Goal: Transaction & Acquisition: Purchase product/service

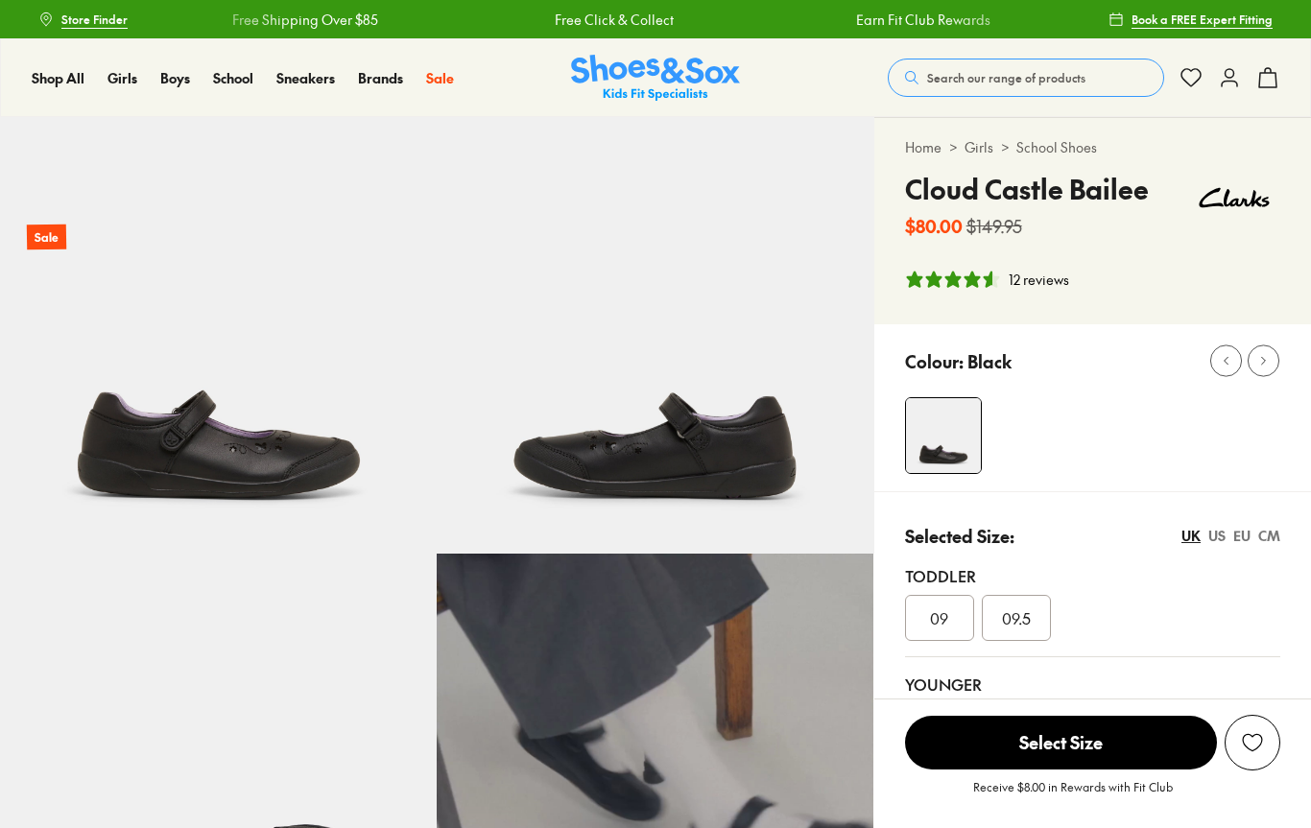
select select "*"
click at [1250, 539] on div "EU" at bounding box center [1241, 536] width 17 height 20
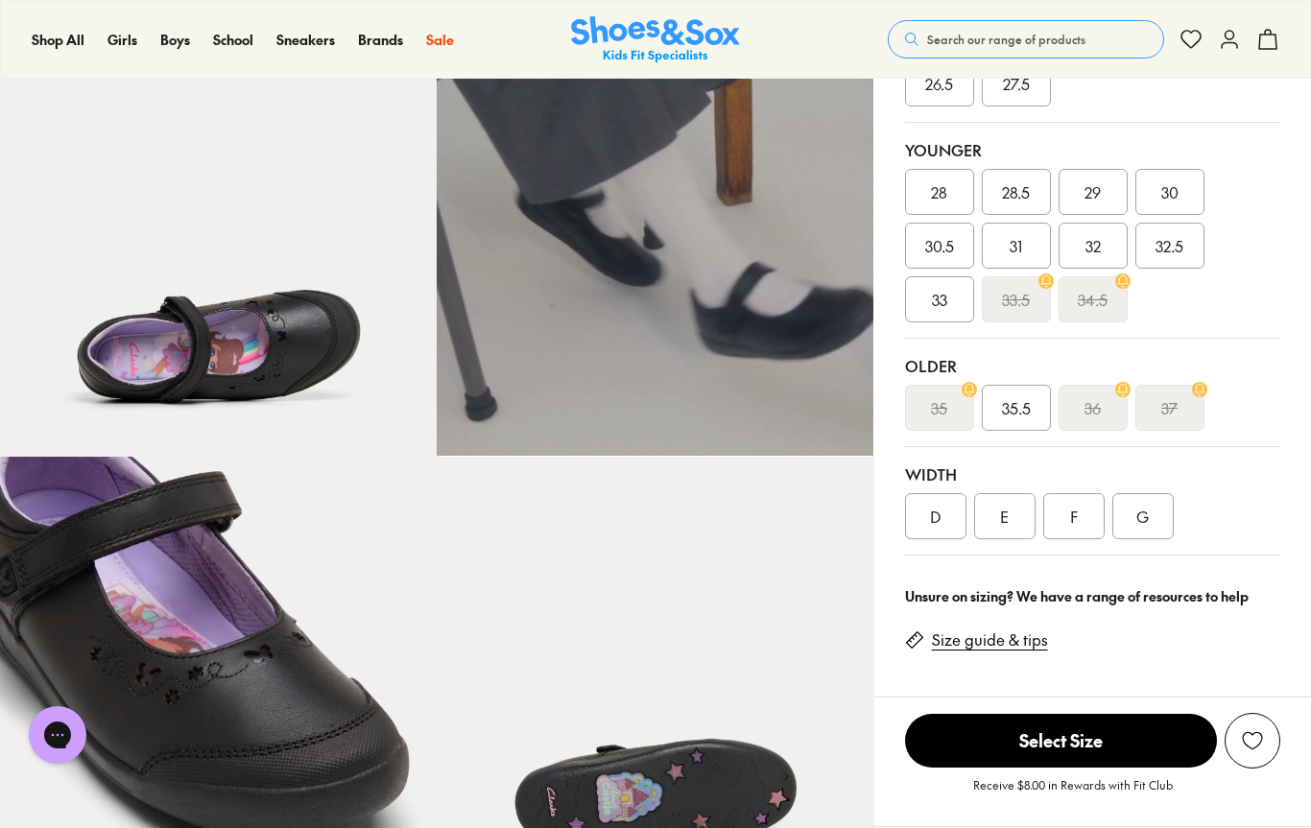
scroll to position [534, 0]
click at [1021, 518] on div "E" at bounding box center [1004, 517] width 61 height 46
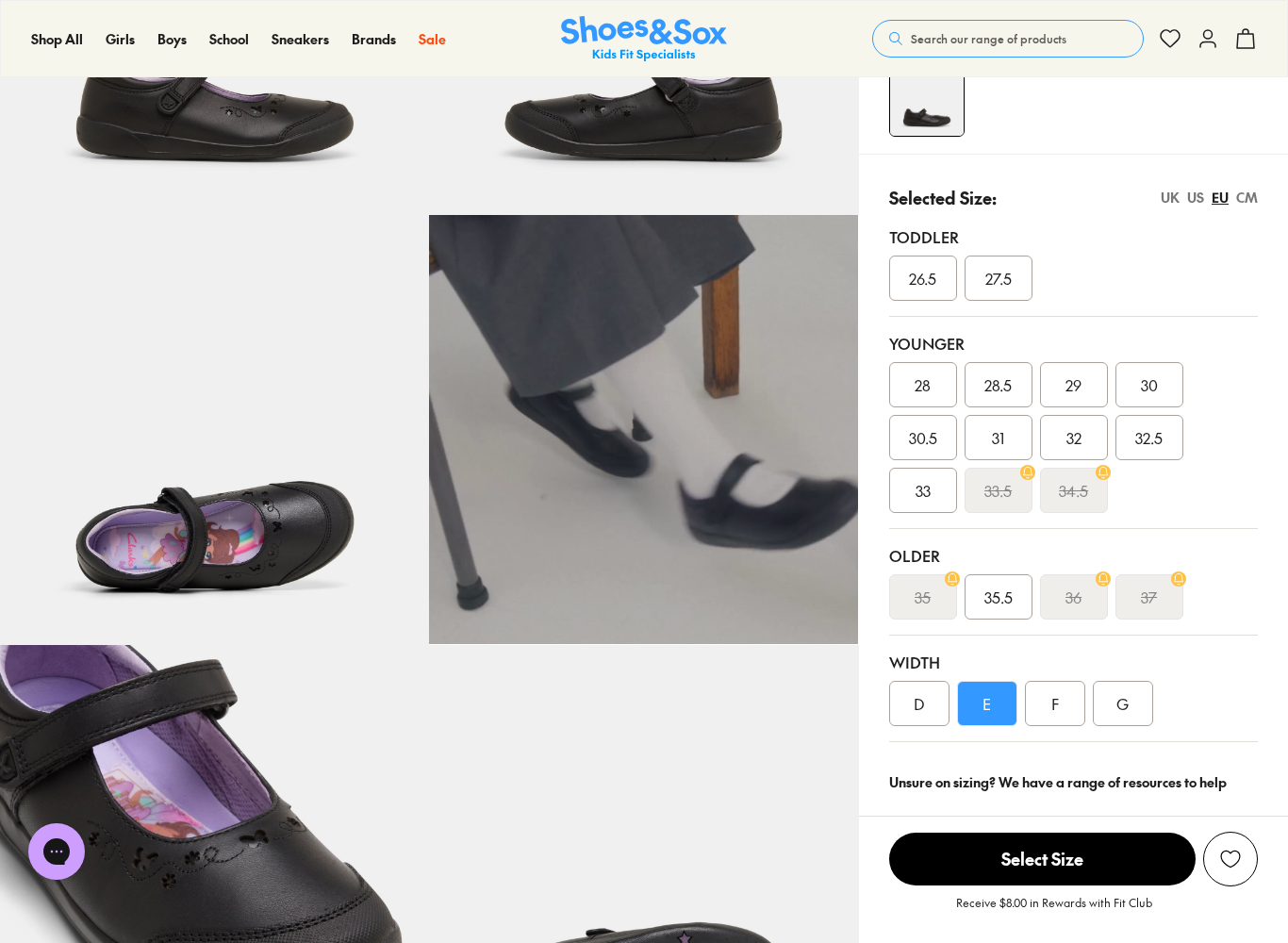
scroll to position [330, 0]
click at [1160, 204] on div "UK" at bounding box center [1169, 196] width 19 height 20
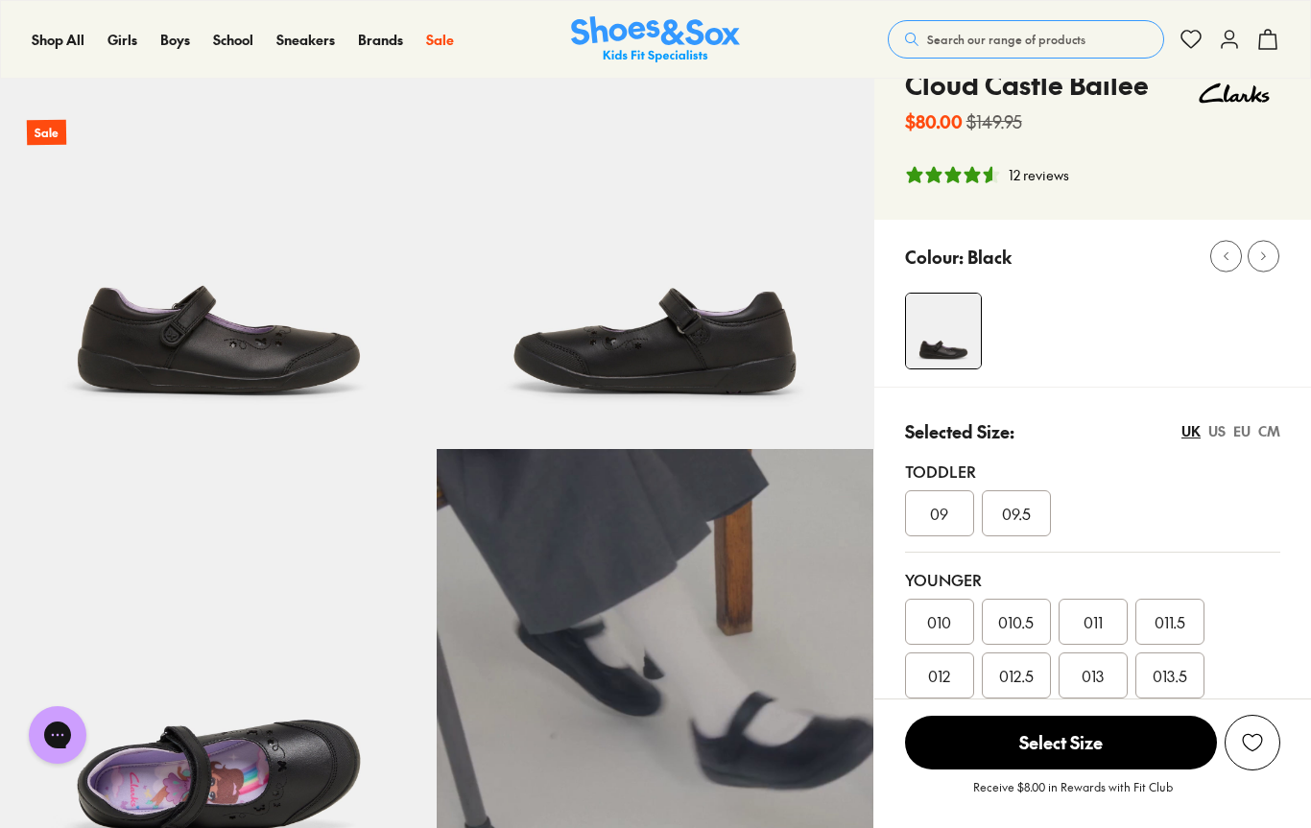
scroll to position [0, 0]
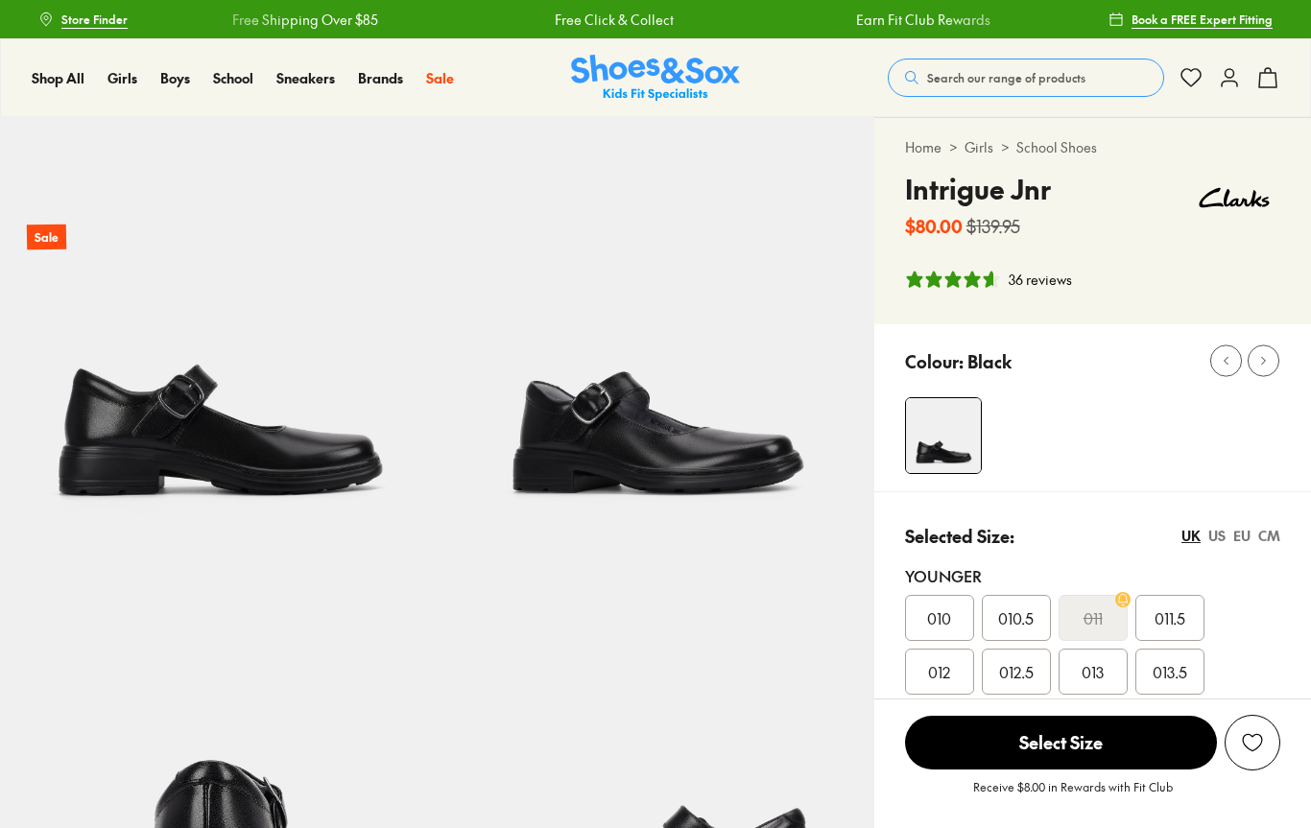
select select "*"
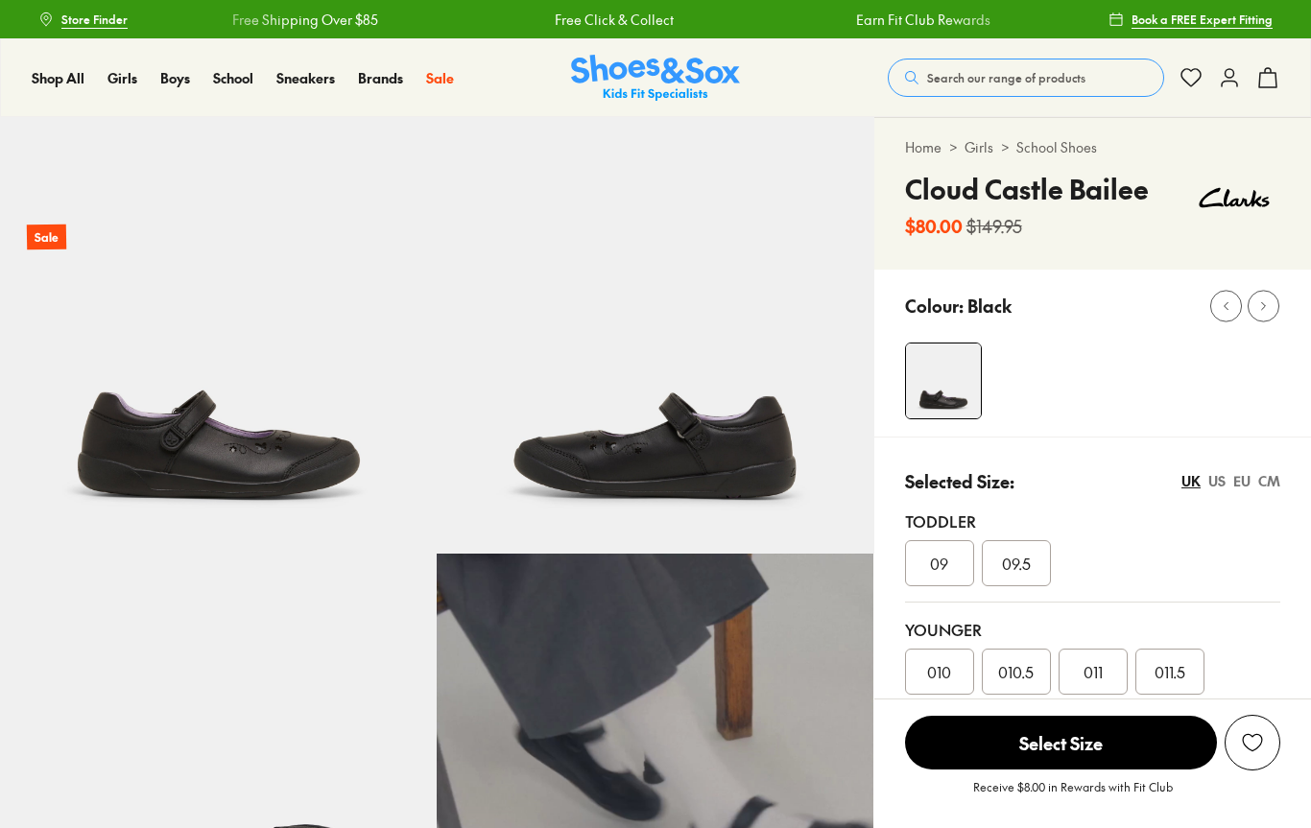
select select "*"
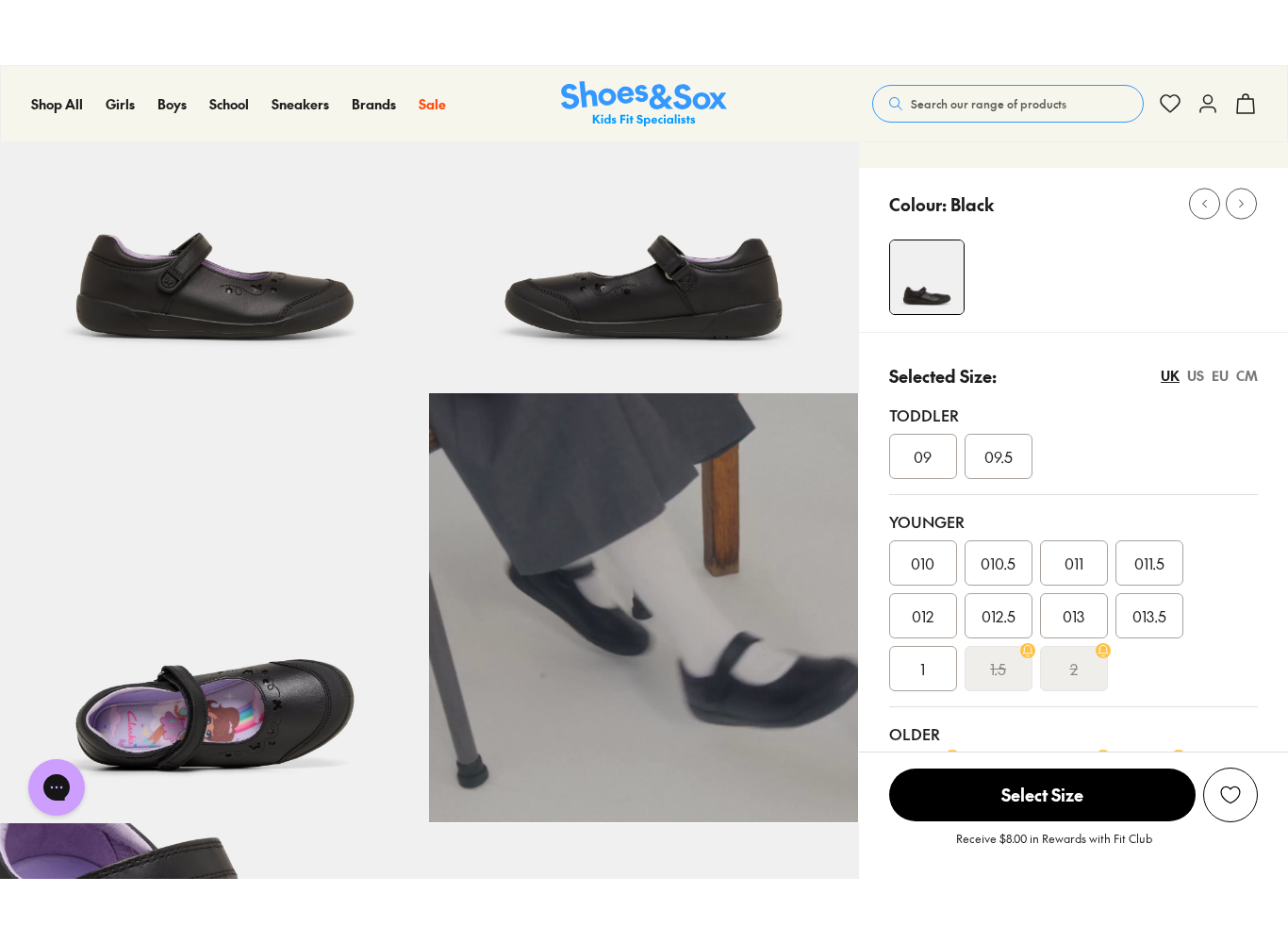
scroll to position [251, 0]
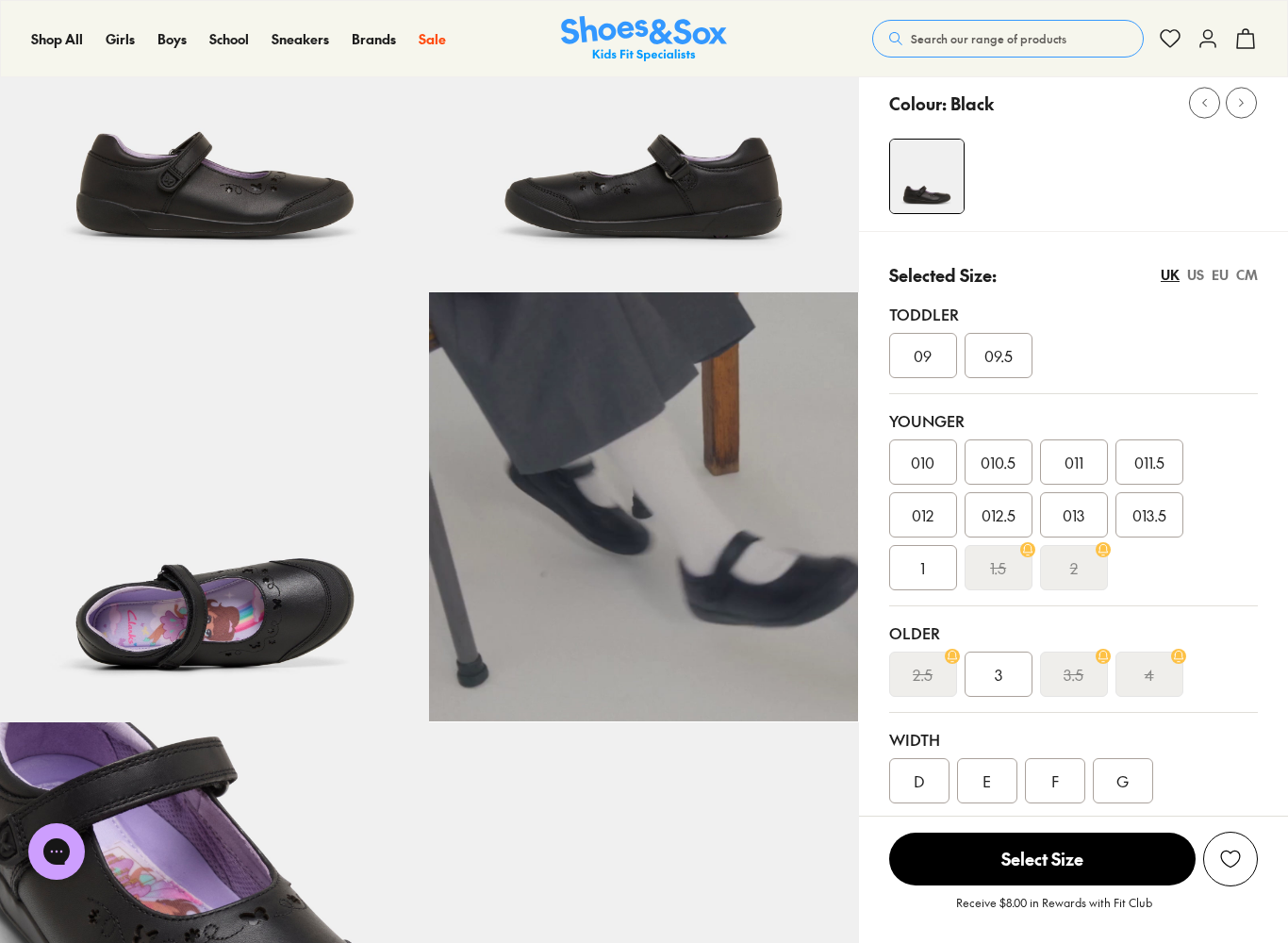
click at [1154, 519] on span "013.5" at bounding box center [1149, 514] width 34 height 23
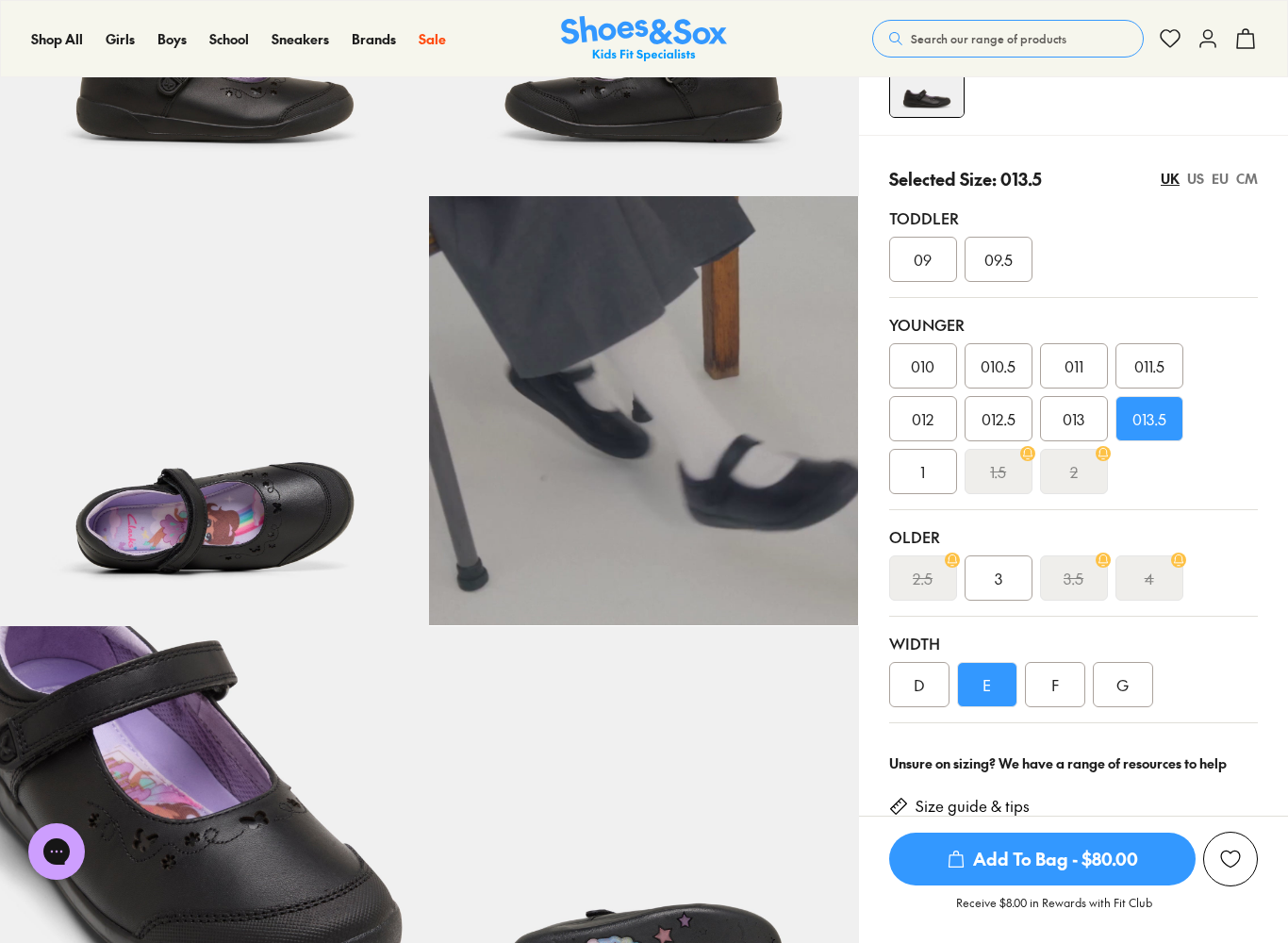
scroll to position [351, 0]
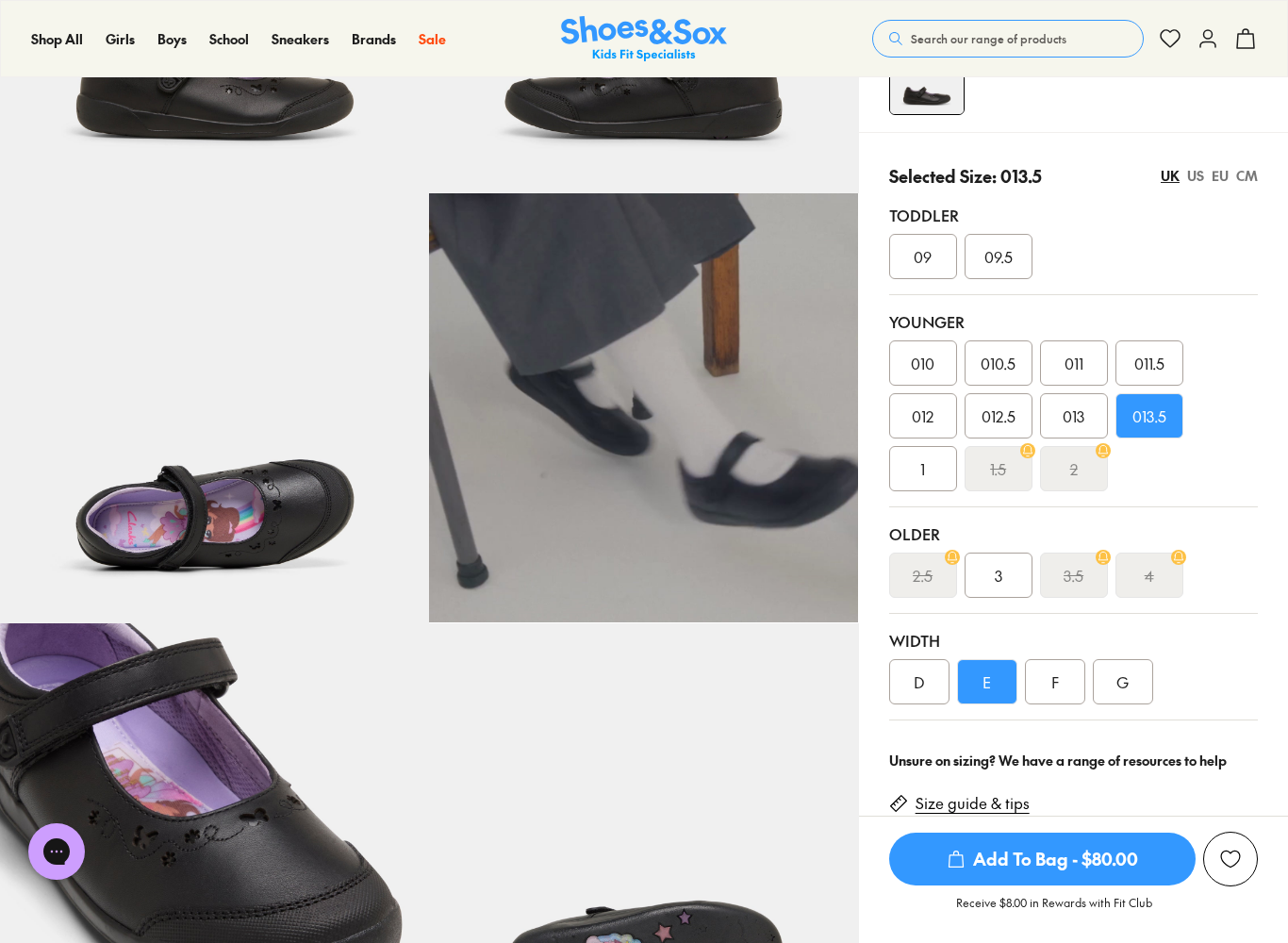
click at [933, 473] on div "1" at bounding box center [923, 469] width 68 height 45
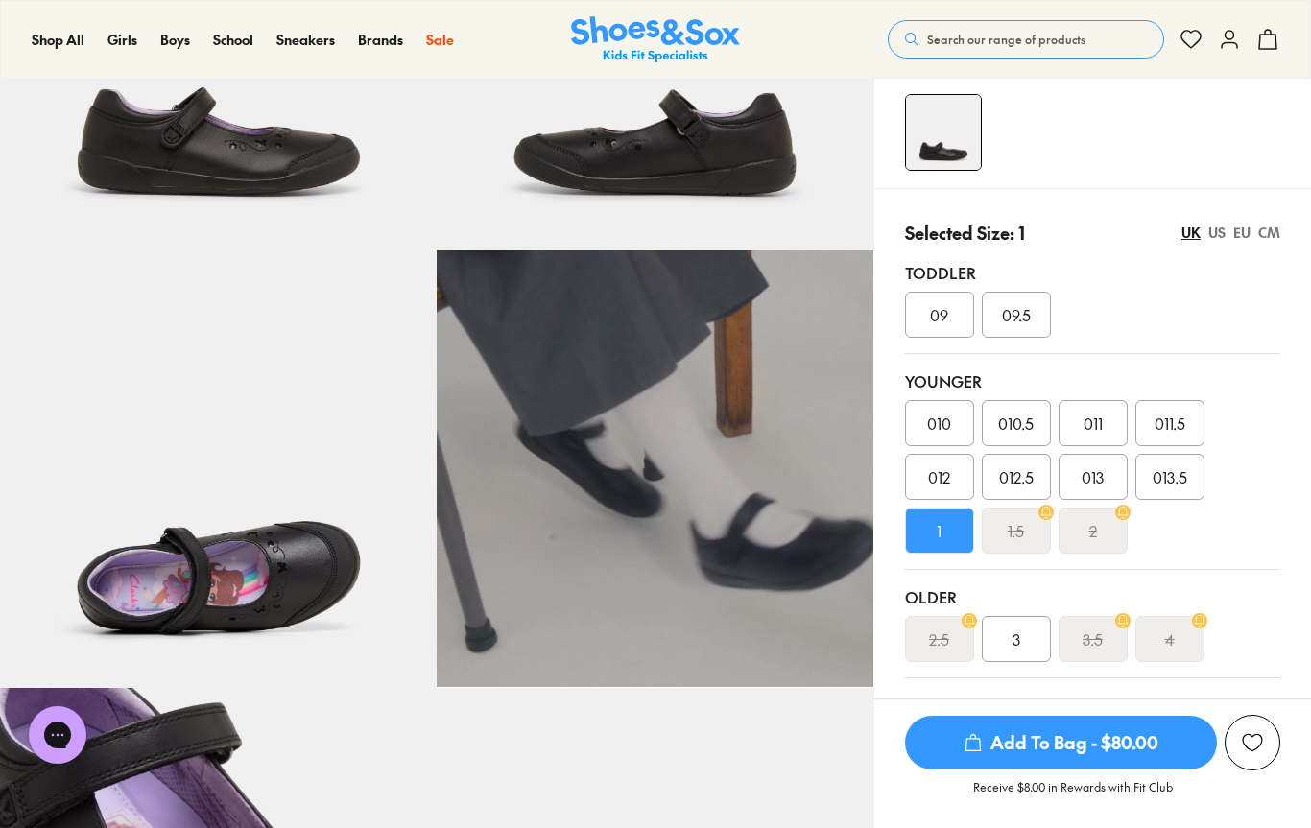
scroll to position [301, 0]
